Goal: Information Seeking & Learning: Learn about a topic

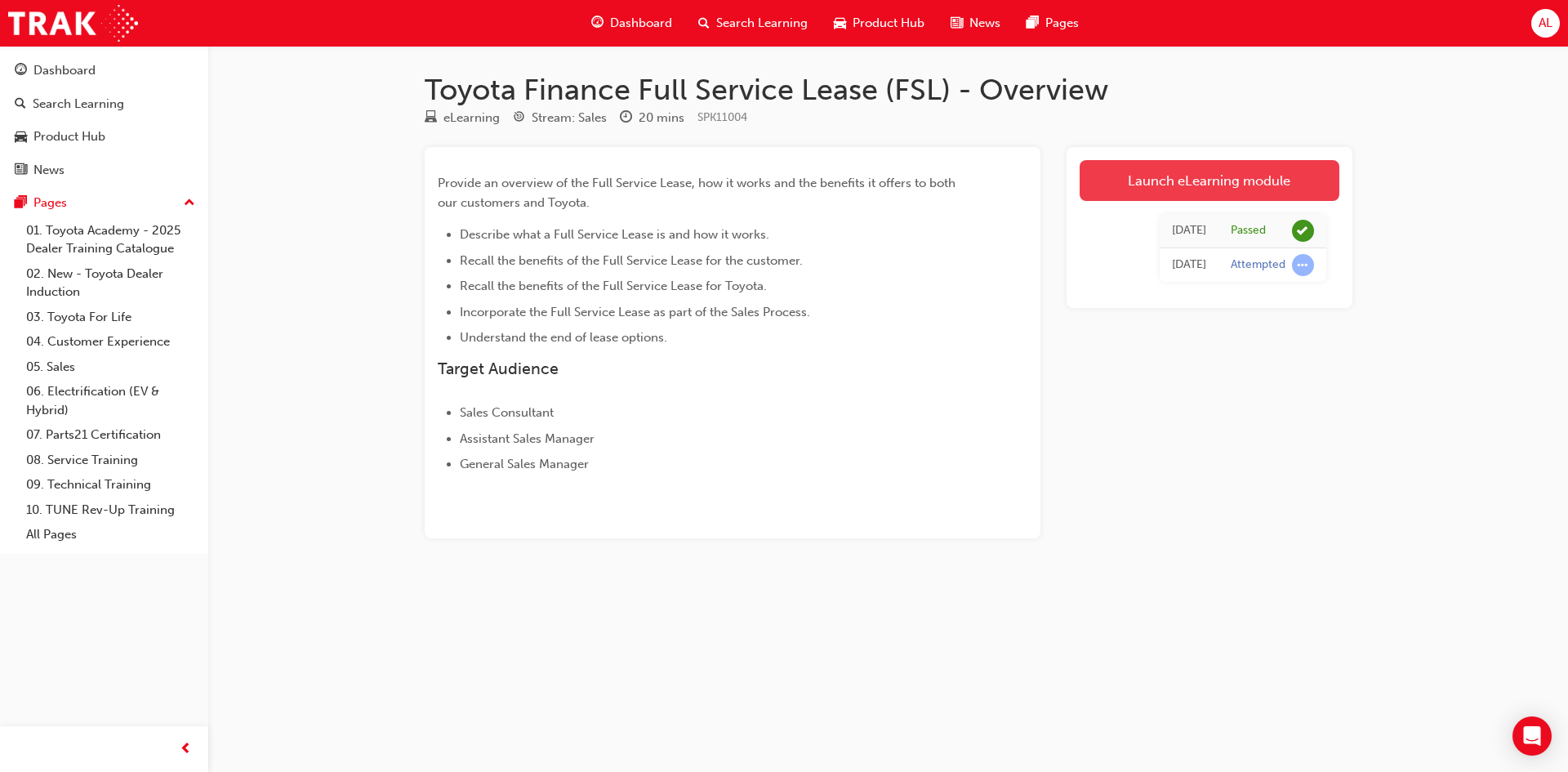
click at [1089, 187] on link "Launch eLearning module" at bounding box center [1209, 180] width 259 height 41
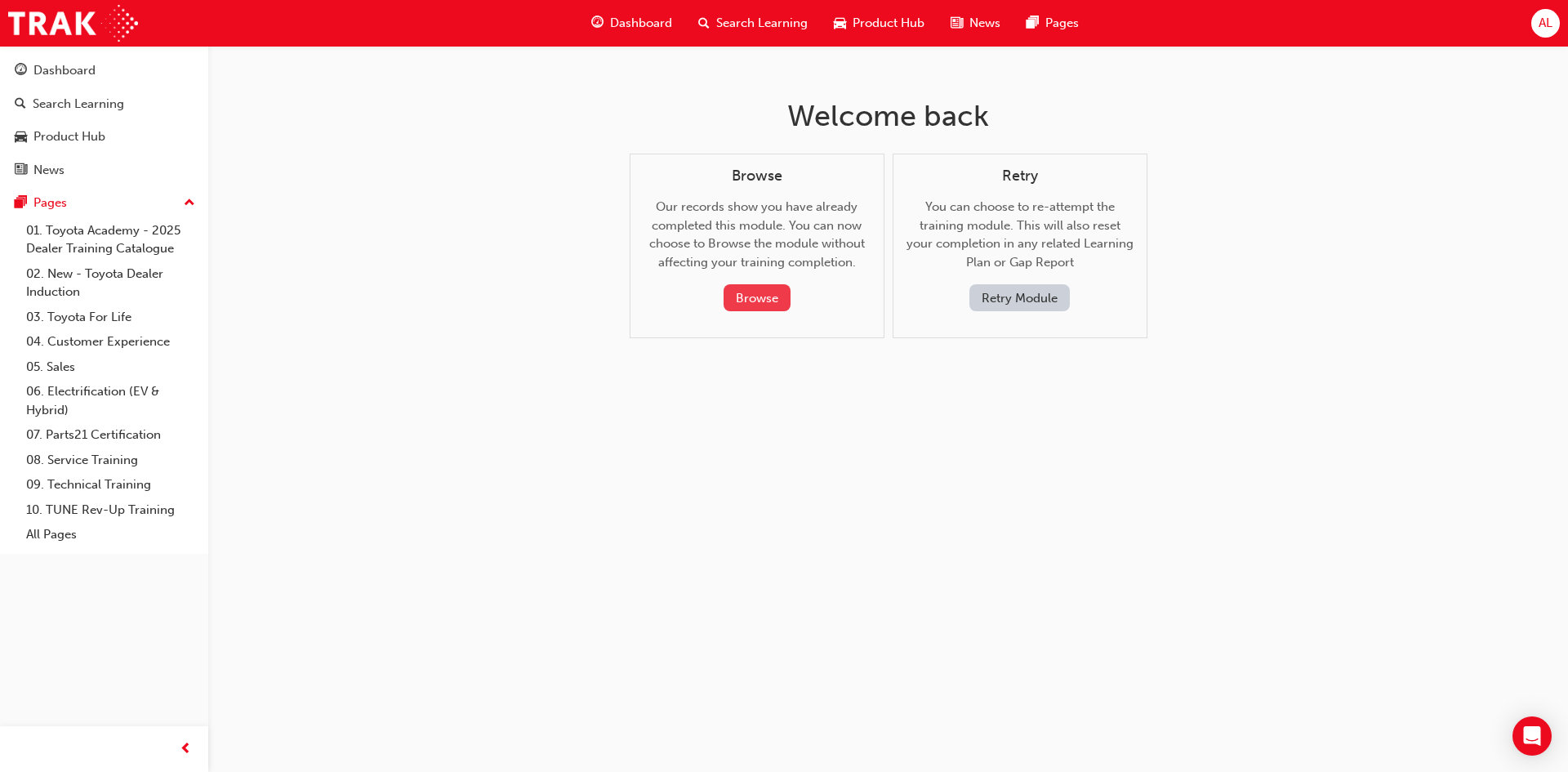
click at [767, 297] on button "Browse" at bounding box center [756, 297] width 67 height 27
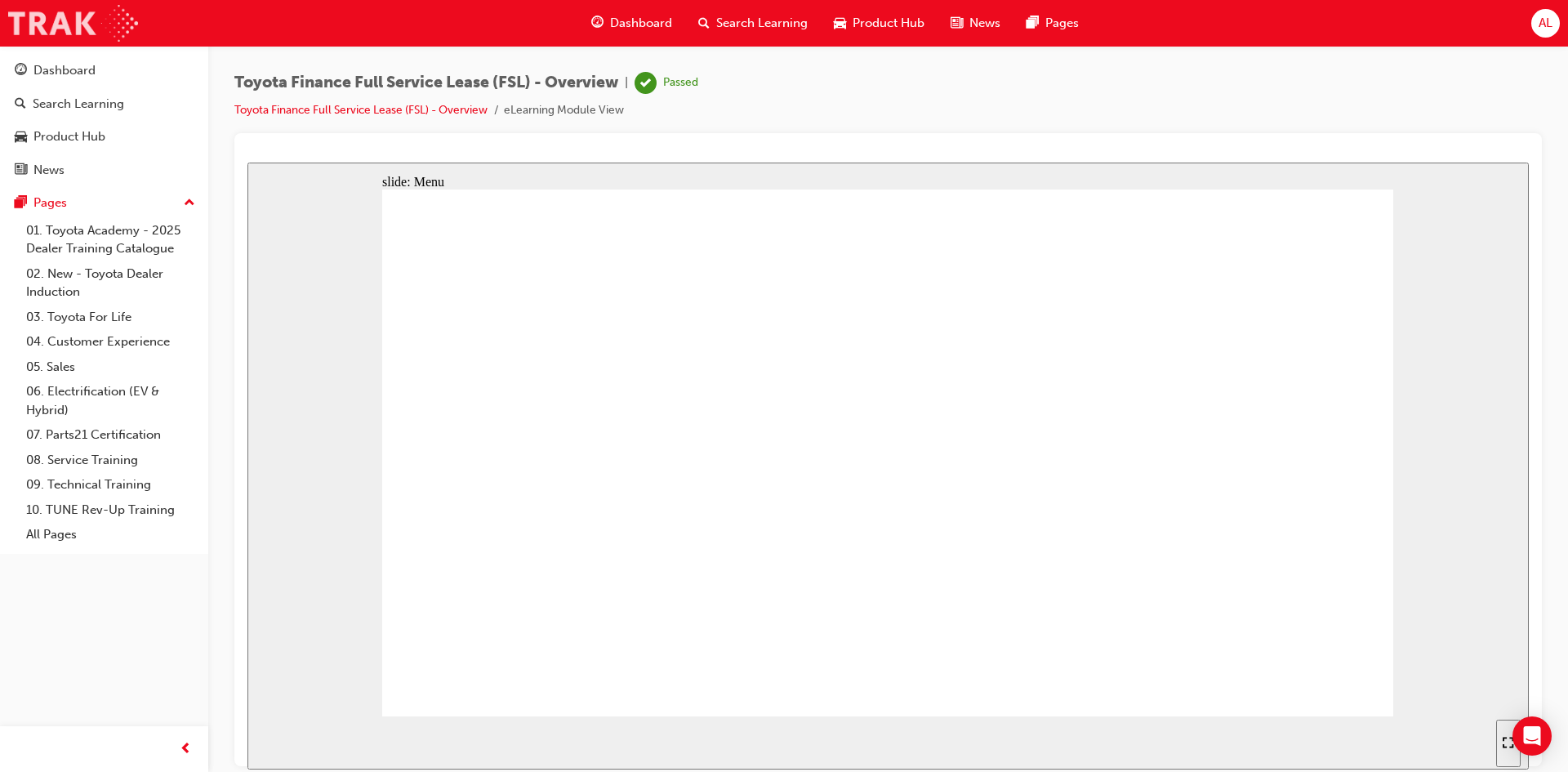
click at [109, 31] on img at bounding box center [73, 23] width 130 height 37
